Goal: Information Seeking & Learning: Learn about a topic

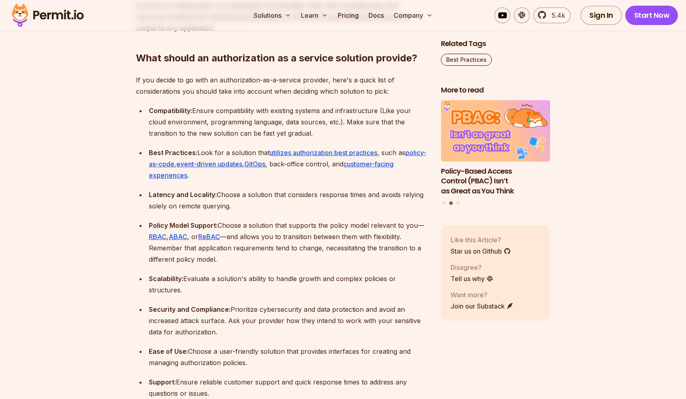
scroll to position [2224, 0]
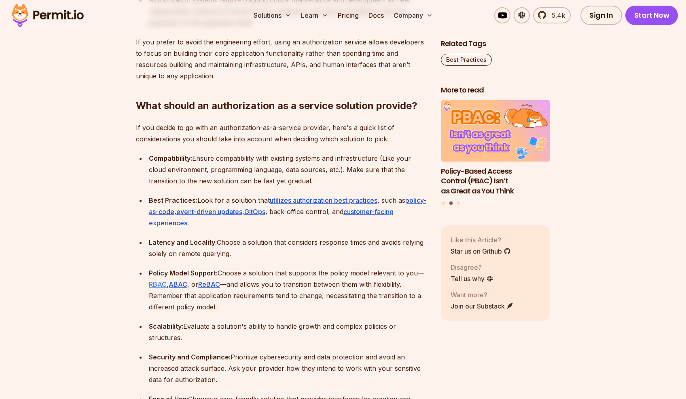
click at [160, 281] on link "RBAC" at bounding box center [158, 285] width 18 height 8
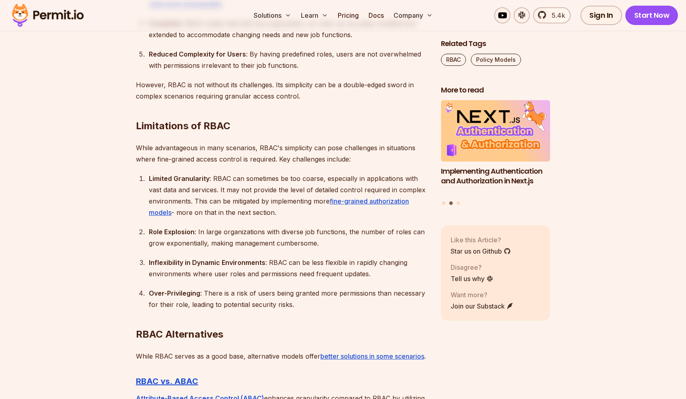
scroll to position [1900, 0]
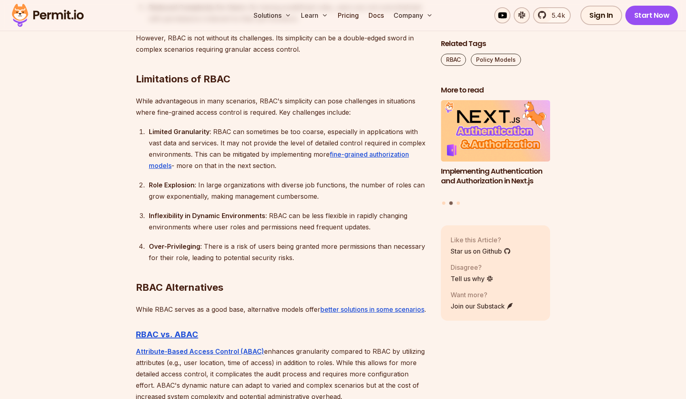
click at [65, 10] on img at bounding box center [47, 15] width 79 height 27
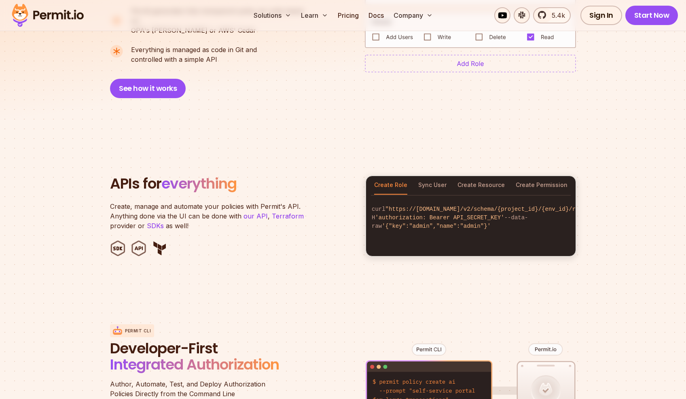
scroll to position [728, 0]
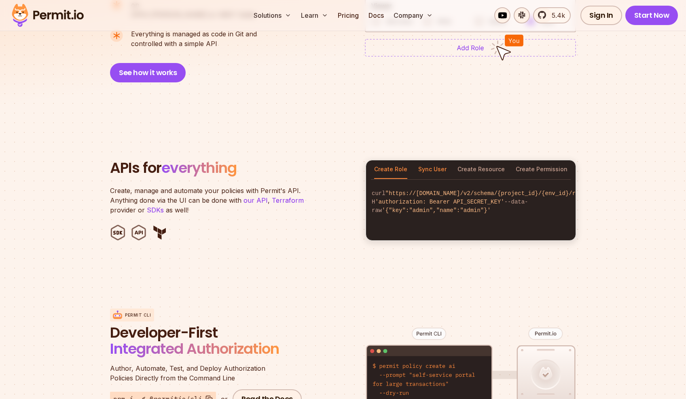
click at [430, 160] on button "Sync User" at bounding box center [432, 169] width 28 height 19
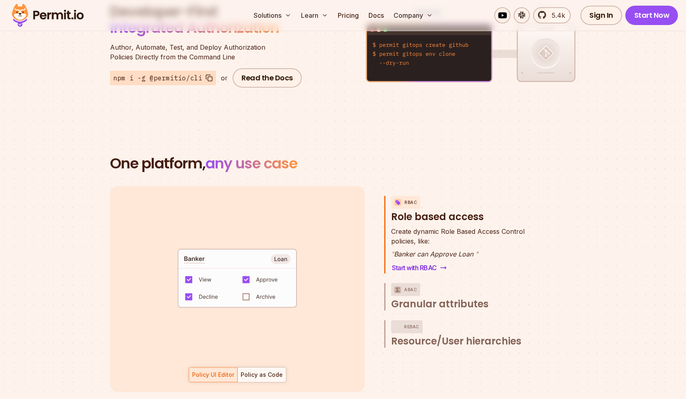
scroll to position [1092, 0]
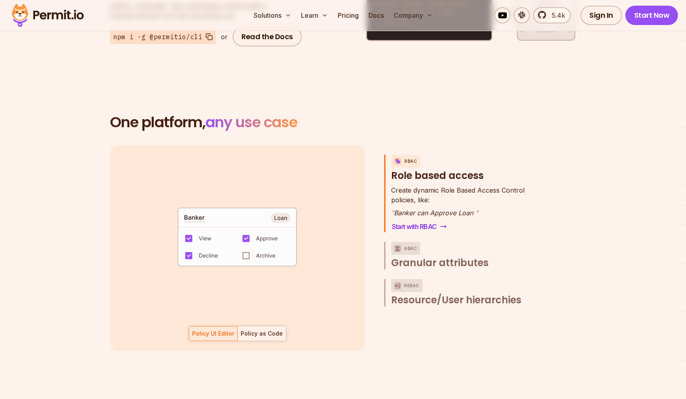
click at [272, 330] on div "Policy as Code" at bounding box center [262, 334] width 42 height 8
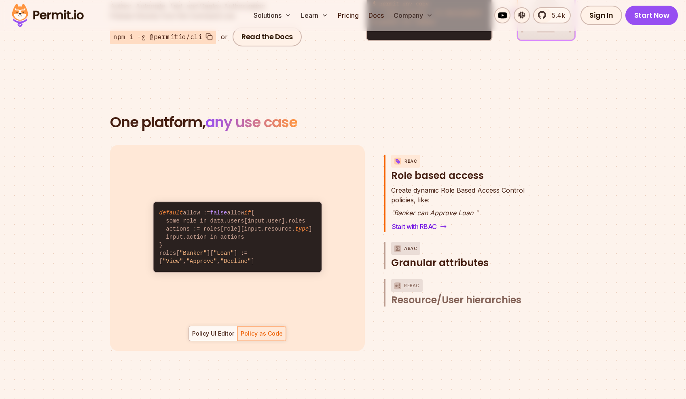
click at [406, 242] on p "ABAC" at bounding box center [410, 248] width 13 height 13
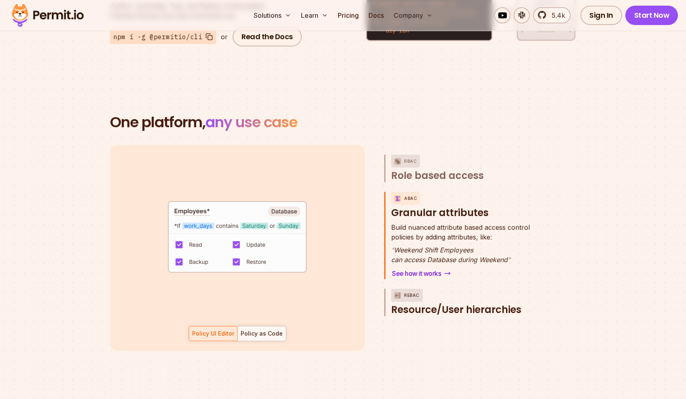
click at [448, 304] on span "Resource/User hierarchies" at bounding box center [456, 310] width 130 height 13
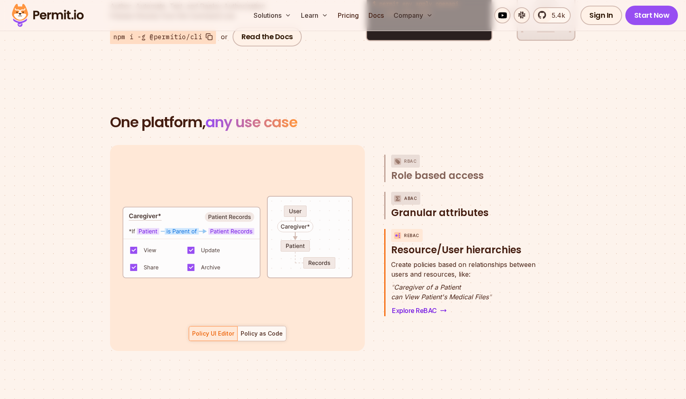
click at [428, 207] on span "Granular attributes" at bounding box center [439, 213] width 97 height 13
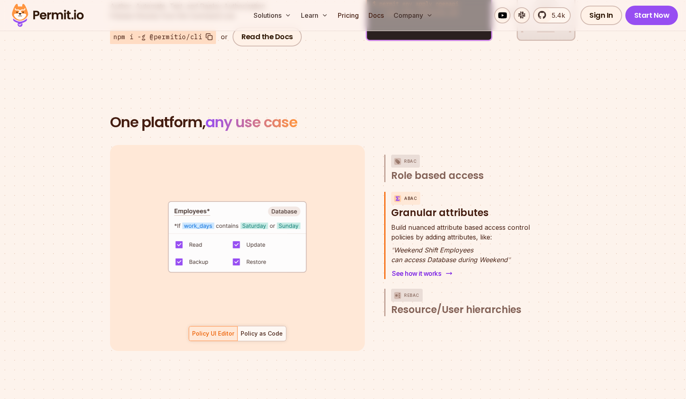
click at [413, 268] on link "See how it works" at bounding box center [421, 273] width 60 height 11
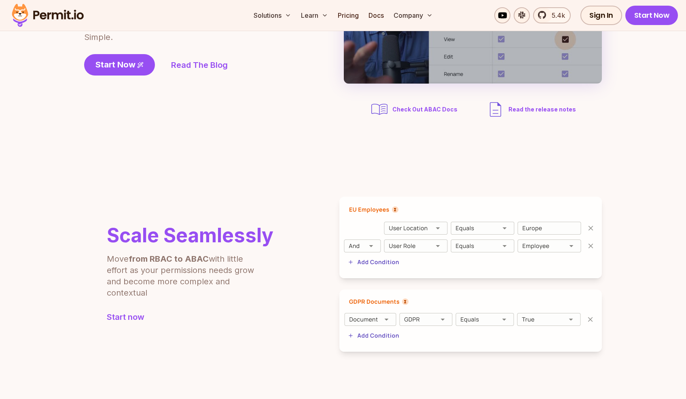
scroll to position [202, 0]
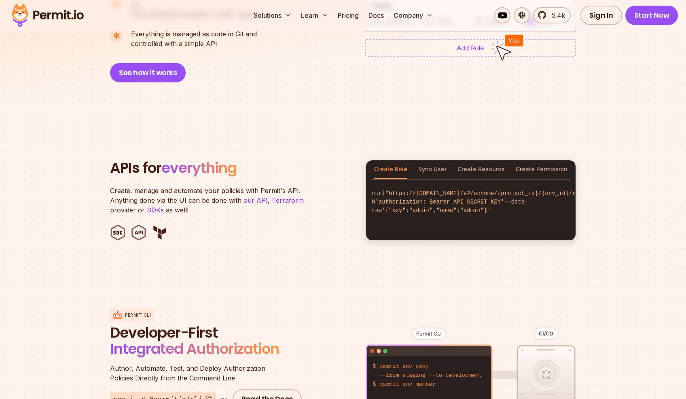
scroll to position [849, 0]
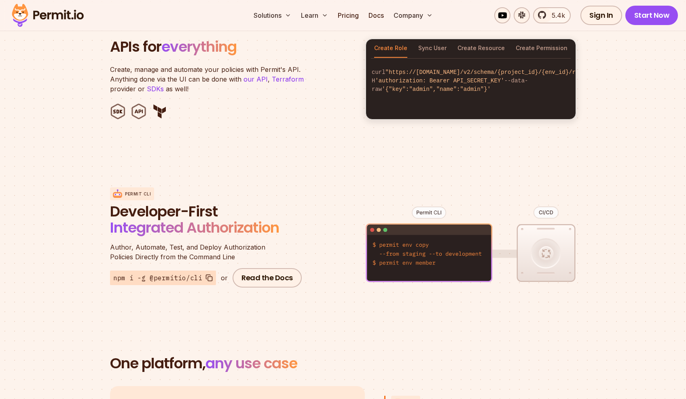
drag, startPoint x: 357, startPoint y: 191, endPoint x: 362, endPoint y: 188, distance: 5.8
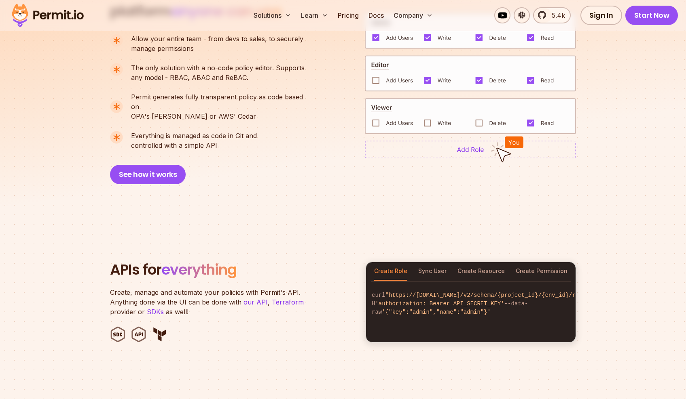
scroll to position [768, 0]
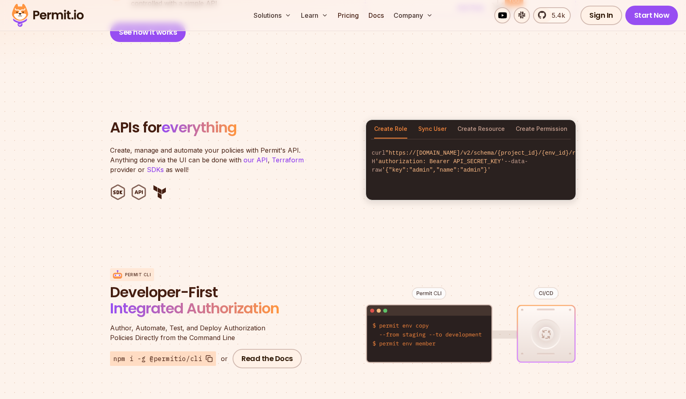
click at [434, 120] on button "Sync User" at bounding box center [432, 129] width 28 height 19
